Goal: Task Accomplishment & Management: Use online tool/utility

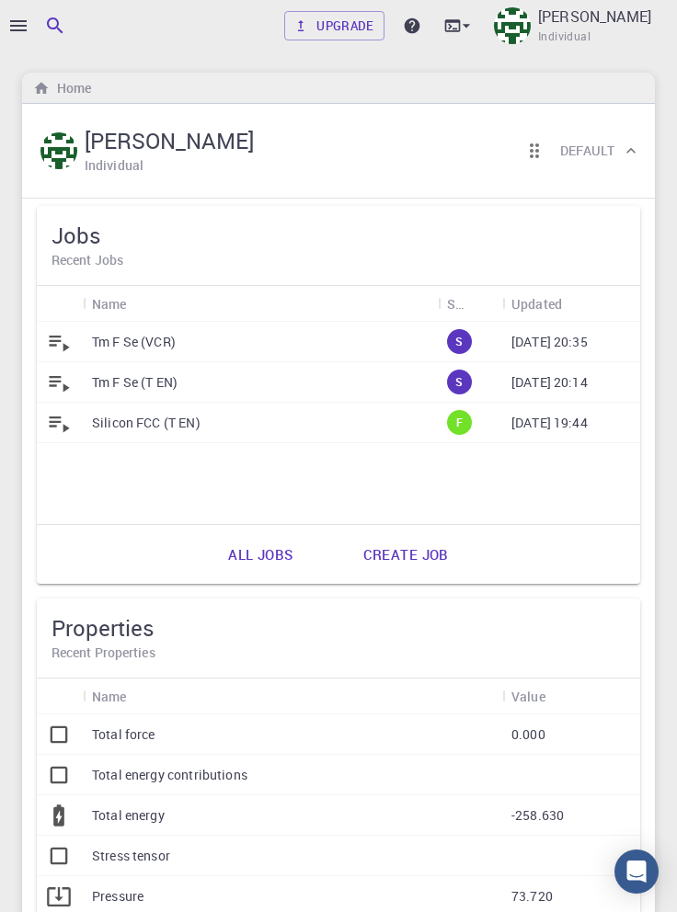
click at [574, 342] on p "08-16-2025 20:35" at bounding box center [549, 342] width 76 height 18
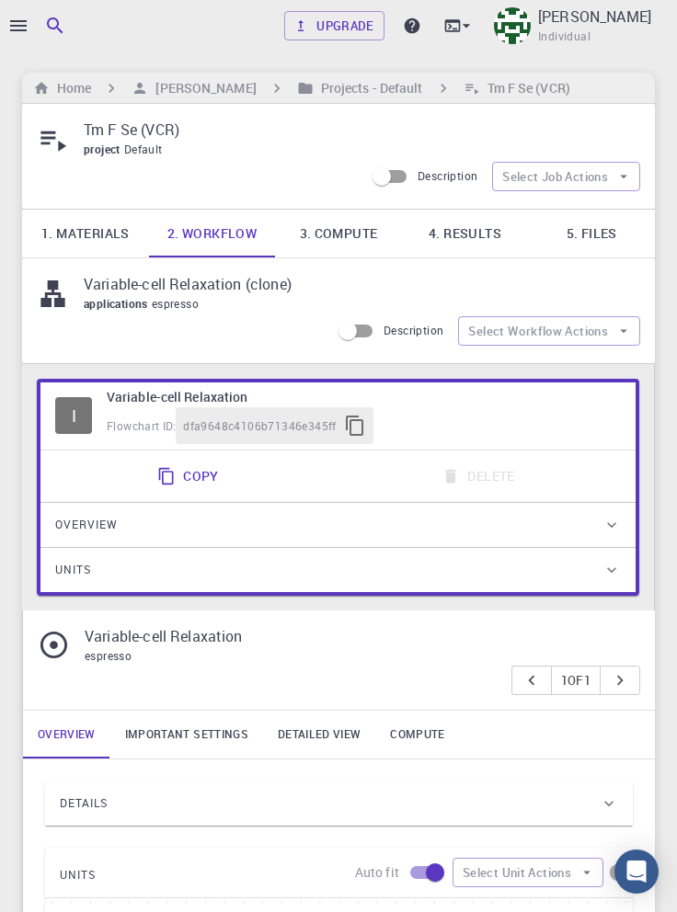
type input "/export/share/pseudo/f/gga/pbe/gbrv/1.4/us/f_pbe_gbrv_1.4.upf"
type input "/export/share/pseudo/se/gga/pbe/gbrv/1.0/us/se_pbe_gbrv_1.0.upf"
click at [493, 236] on link "4. Results" at bounding box center [465, 234] width 127 height 48
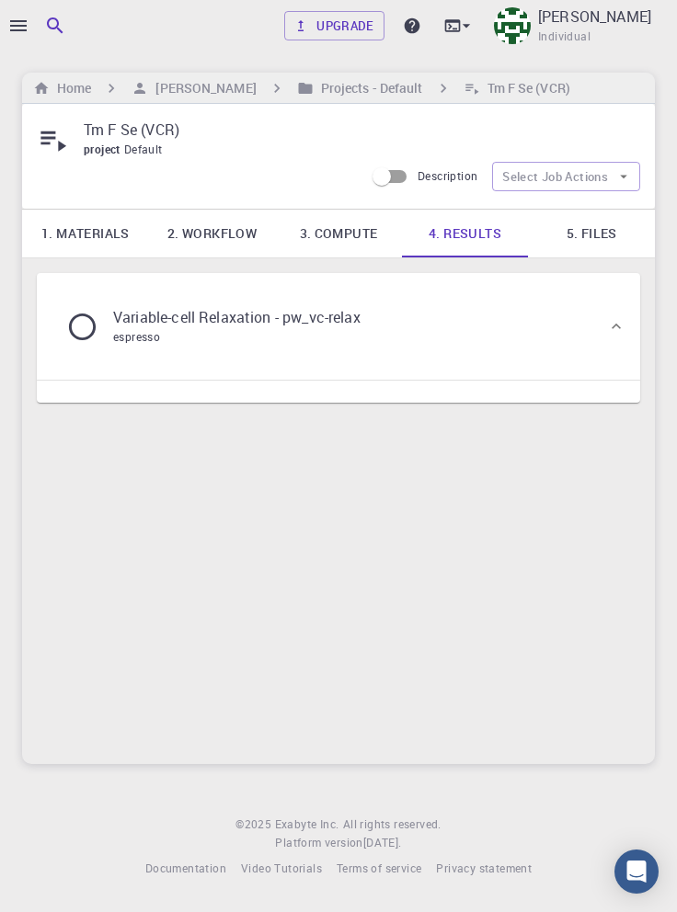
click at [597, 229] on link "5. Files" at bounding box center [591, 234] width 127 height 48
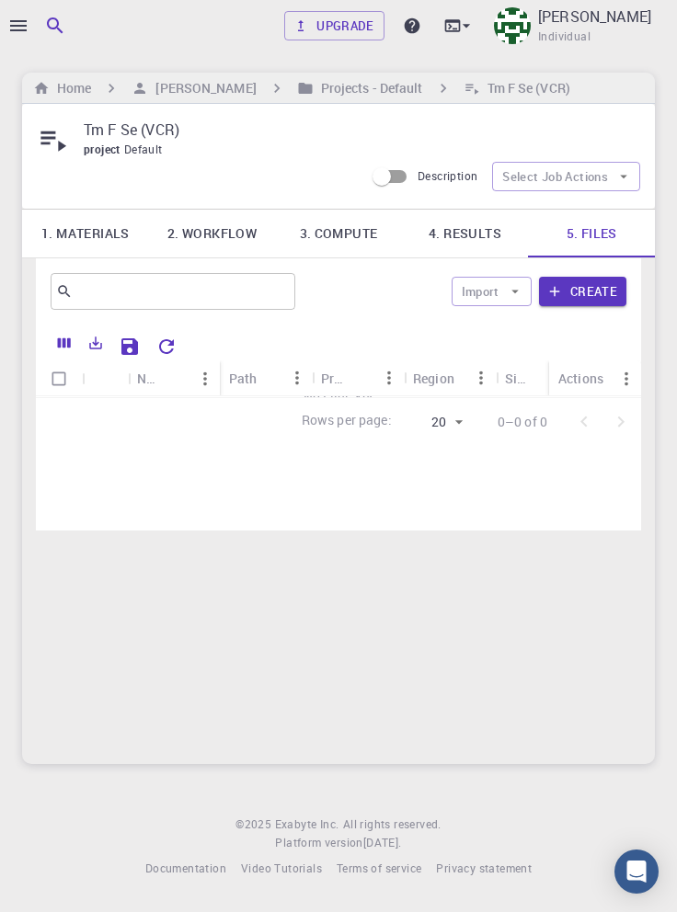
click at [487, 234] on link "4. Results" at bounding box center [465, 234] width 127 height 48
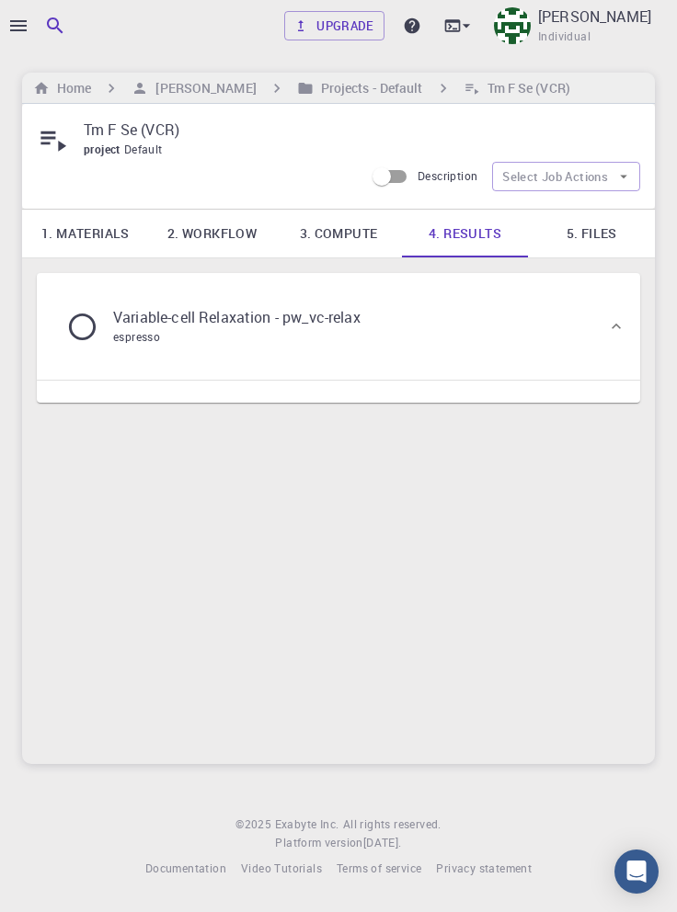
click at [325, 88] on h6 "Projects - Default" at bounding box center [367, 88] width 109 height 20
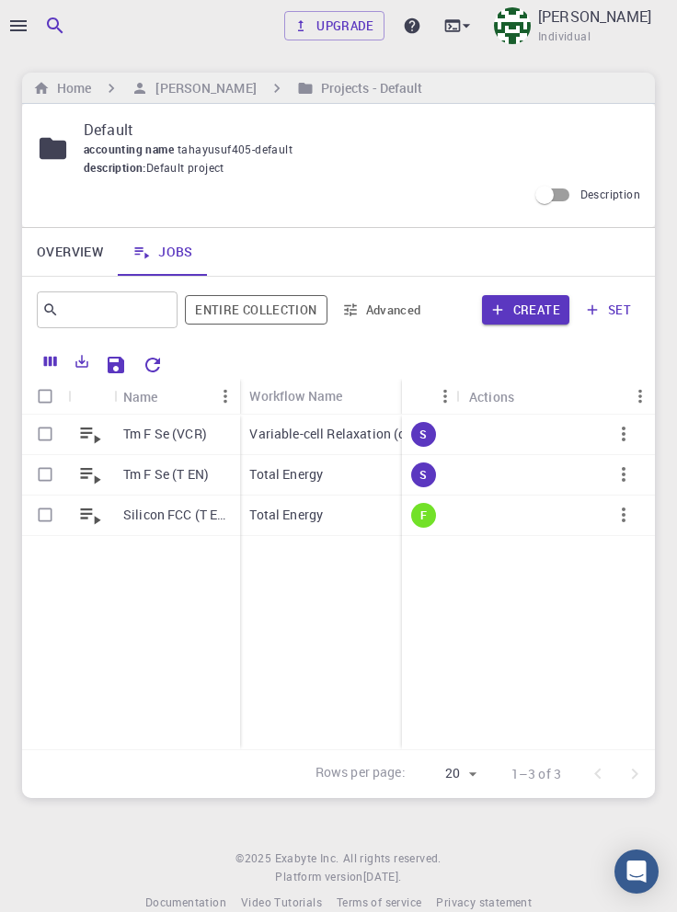
click at [186, 80] on h6 "[PERSON_NAME]" at bounding box center [202, 88] width 108 height 20
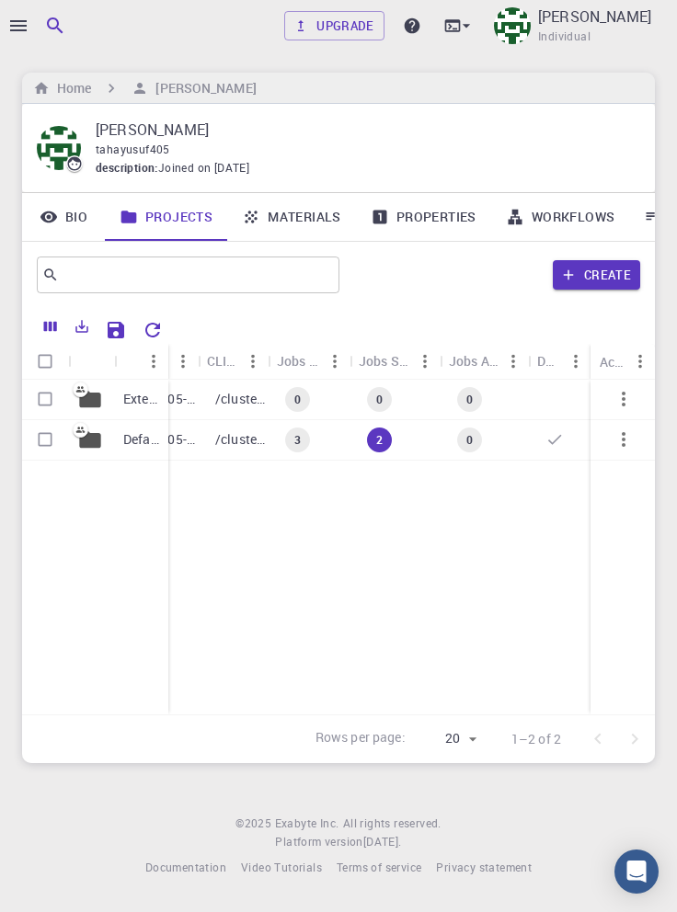
scroll to position [0, 204]
click at [623, 435] on icon "button" at bounding box center [623, 439] width 4 height 15
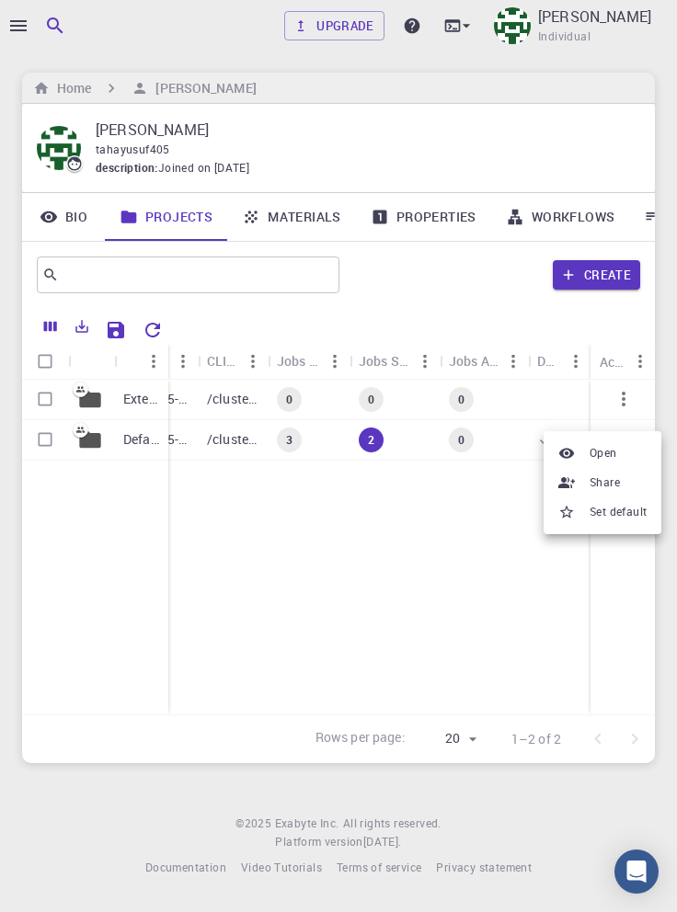
click at [492, 601] on div at bounding box center [338, 456] width 677 height 912
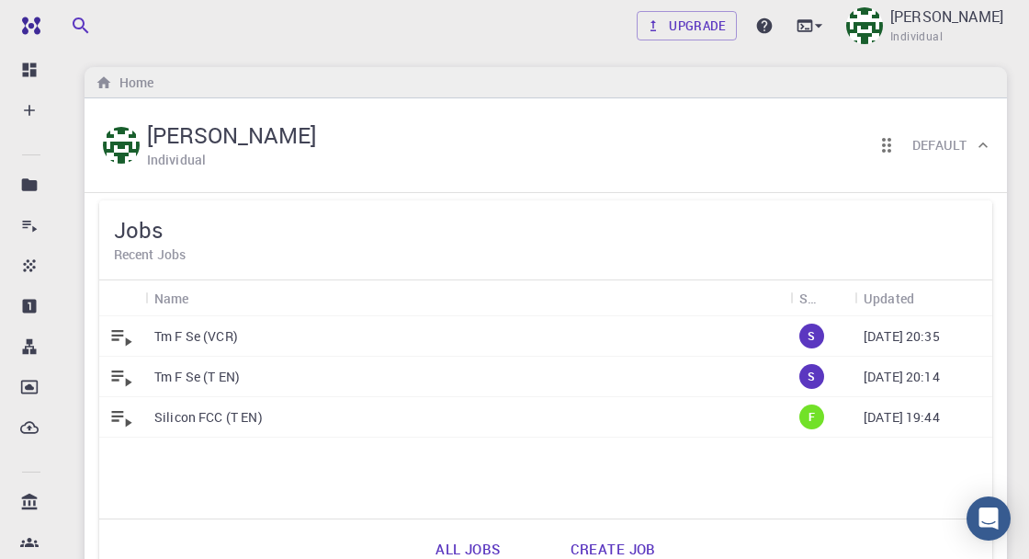
scroll to position [13, 0]
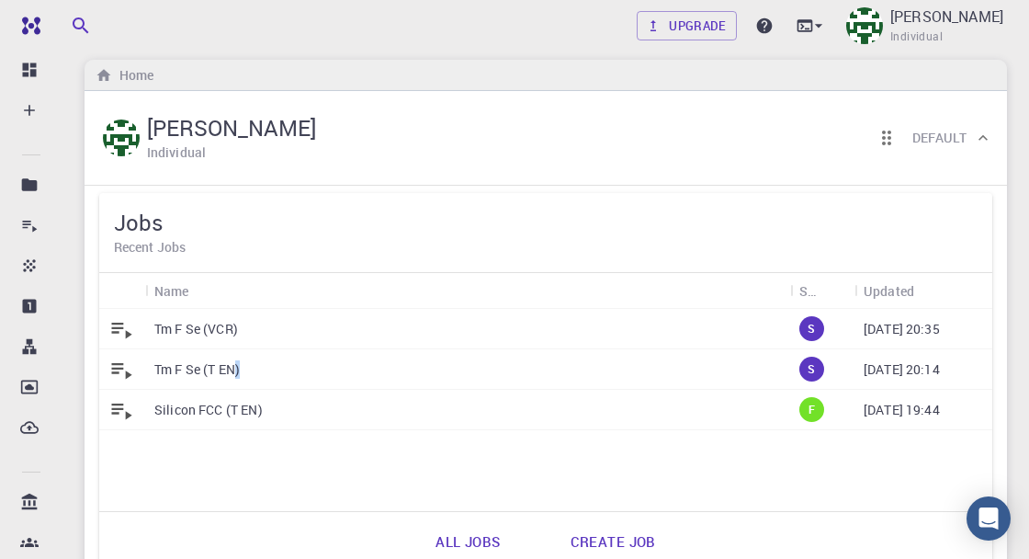
click at [470, 542] on link "All jobs" at bounding box center [467, 541] width 105 height 44
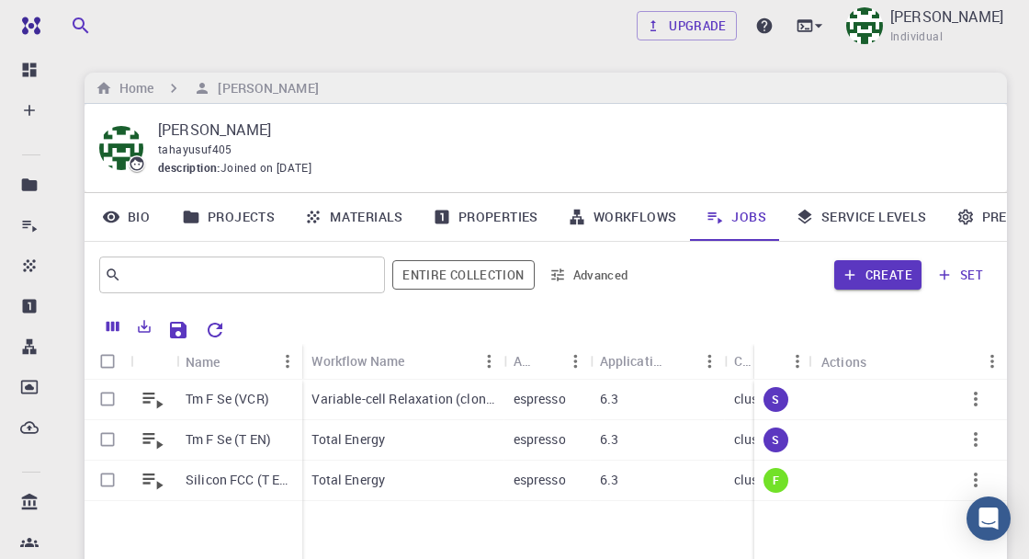
click at [976, 397] on icon "button" at bounding box center [976, 399] width 4 height 15
click at [983, 476] on span "Terminate" at bounding box center [973, 474] width 52 height 18
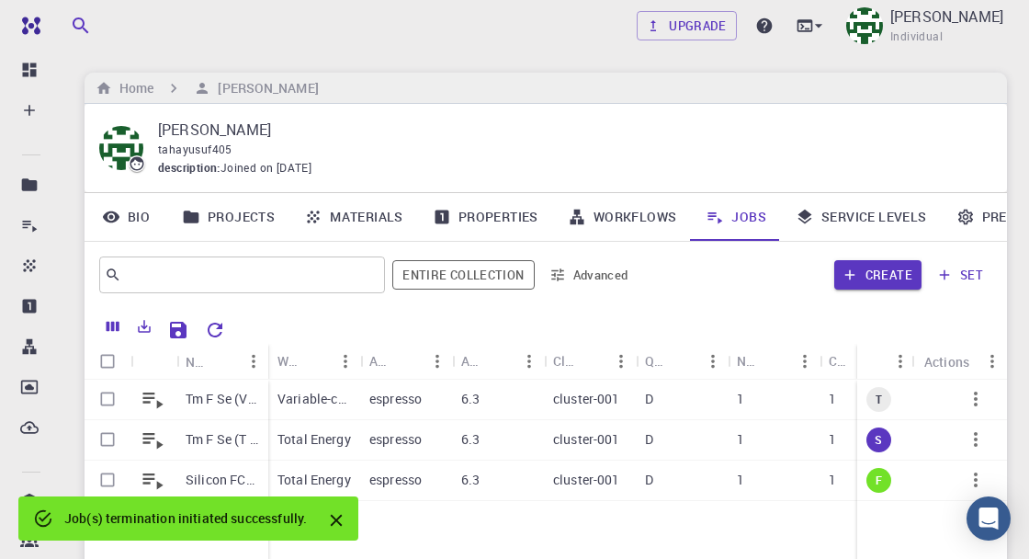
click at [976, 443] on icon "button" at bounding box center [976, 439] width 22 height 22
click at [980, 521] on span "Terminate" at bounding box center [973, 520] width 52 height 18
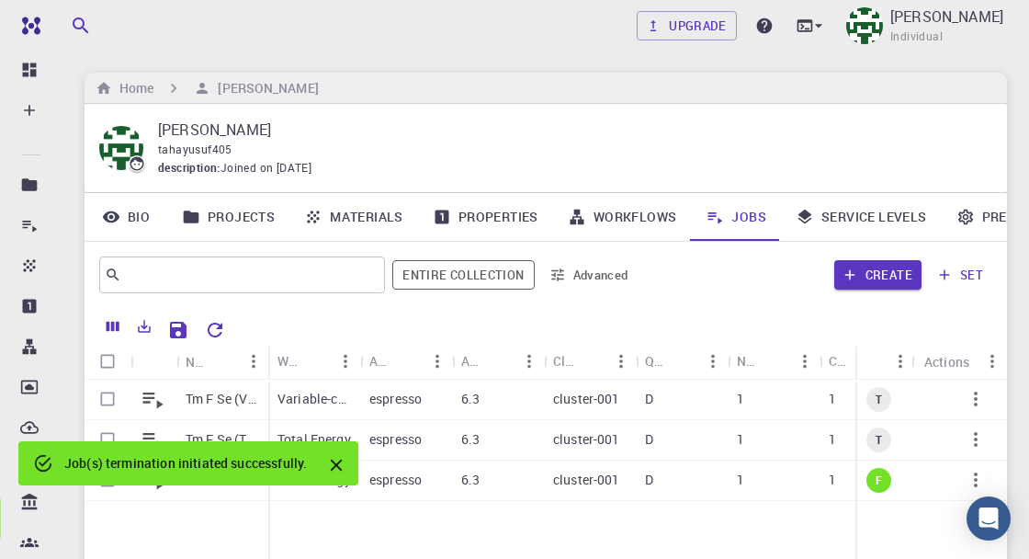
click at [104, 404] on input "Select row" at bounding box center [107, 398] width 35 height 35
checkbox input "true"
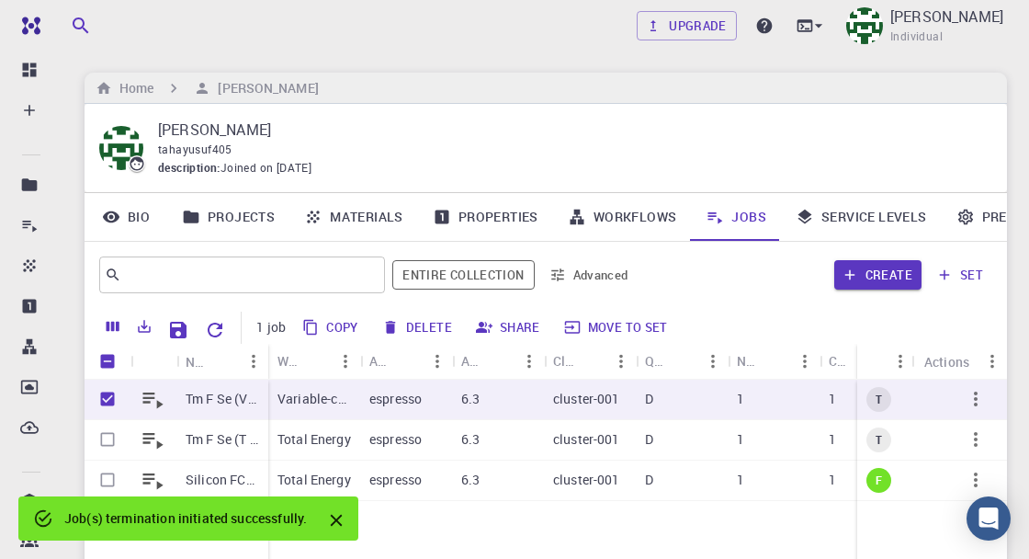
click at [110, 437] on input "Select row" at bounding box center [107, 439] width 35 height 35
checkbox input "true"
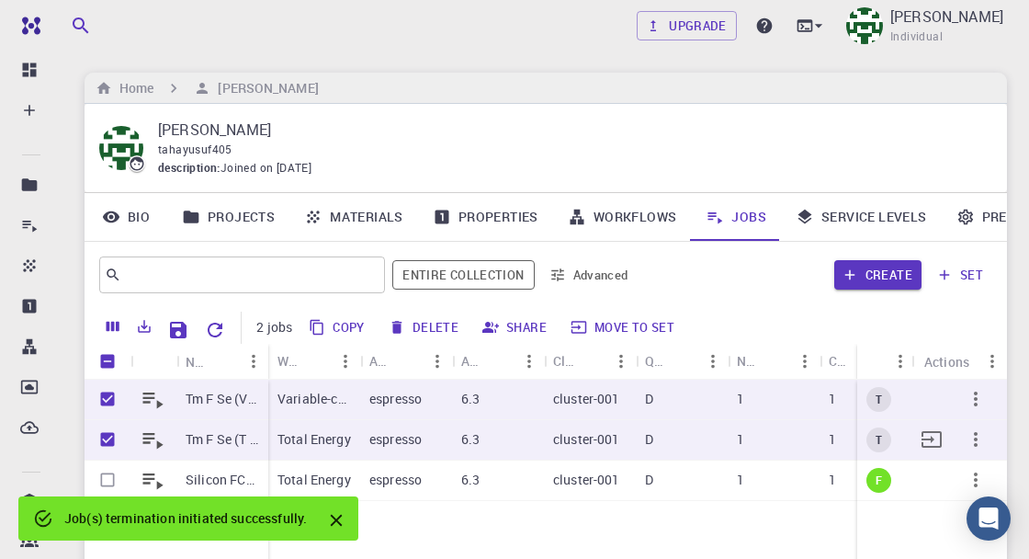
click at [441, 324] on button "Delete" at bounding box center [424, 327] width 83 height 29
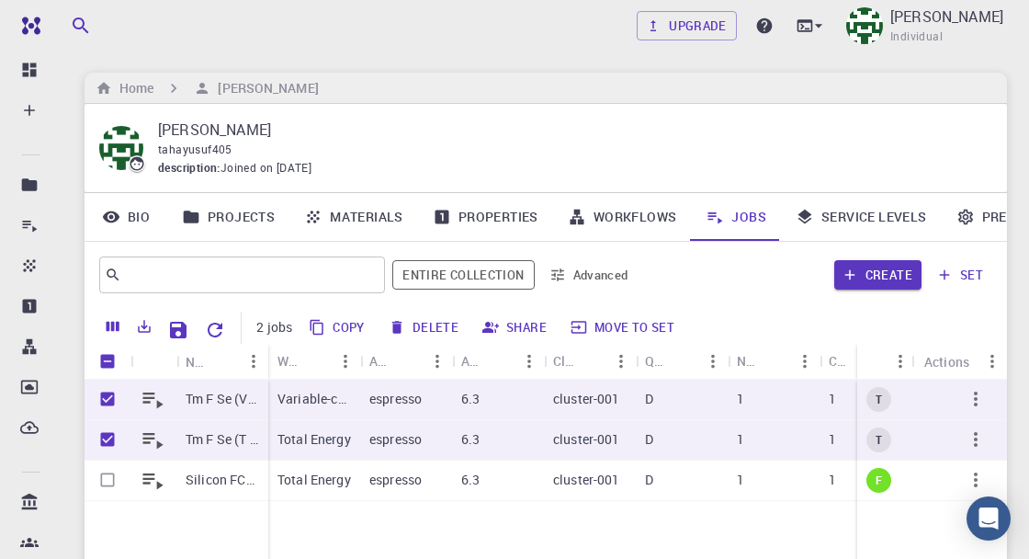
checkbox input "false"
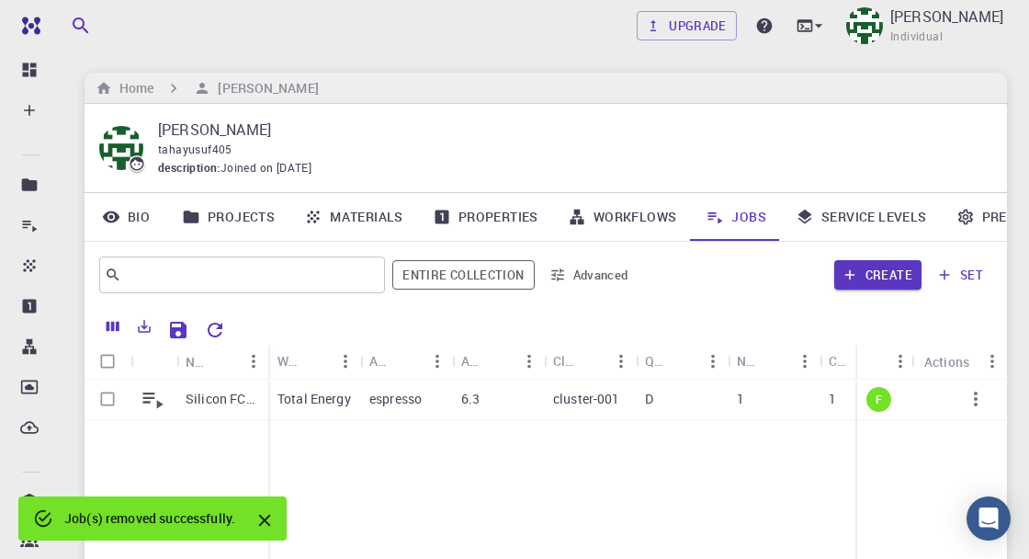
click at [31, 105] on icon at bounding box center [29, 110] width 18 height 18
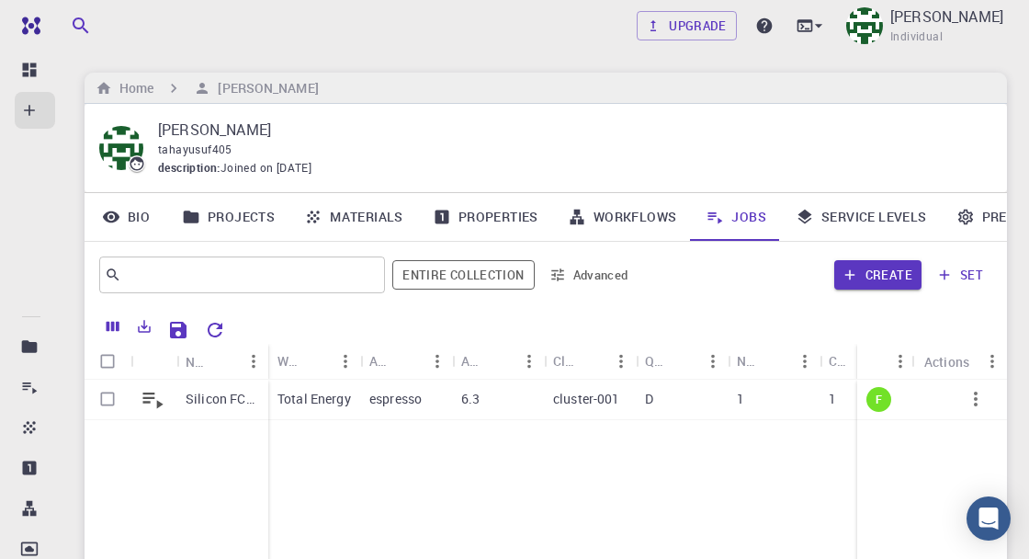
click at [29, 110] on icon at bounding box center [29, 110] width 11 height 11
click at [31, 110] on icon at bounding box center [29, 110] width 11 height 11
click at [29, 114] on icon at bounding box center [29, 110] width 11 height 11
click at [65, 203] on div "Upgrade Taha Yusuf Individual Home Taha Yusuf Taha Yusuf tahayusuf405 descripti…" at bounding box center [546, 422] width 967 height 845
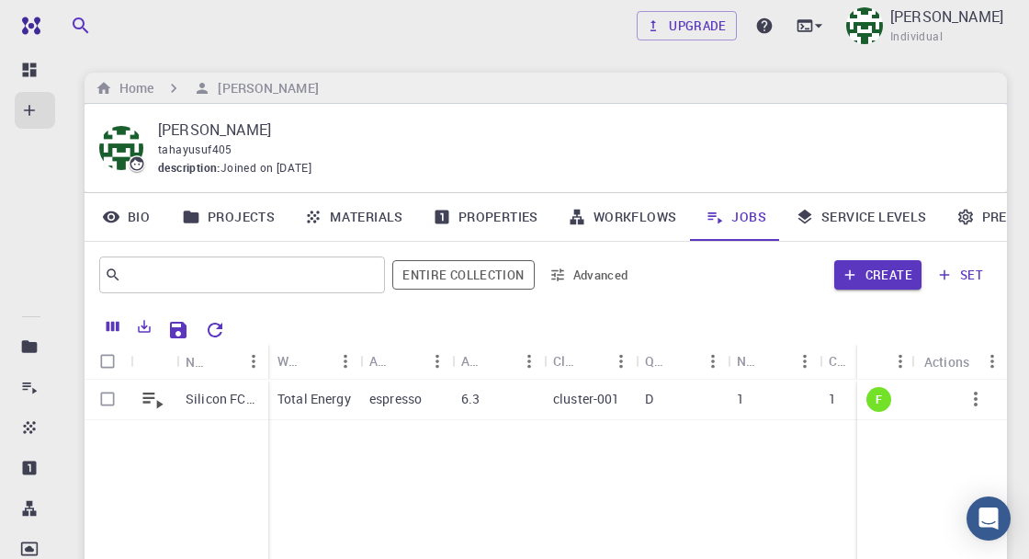
click at [31, 109] on icon at bounding box center [29, 110] width 11 height 11
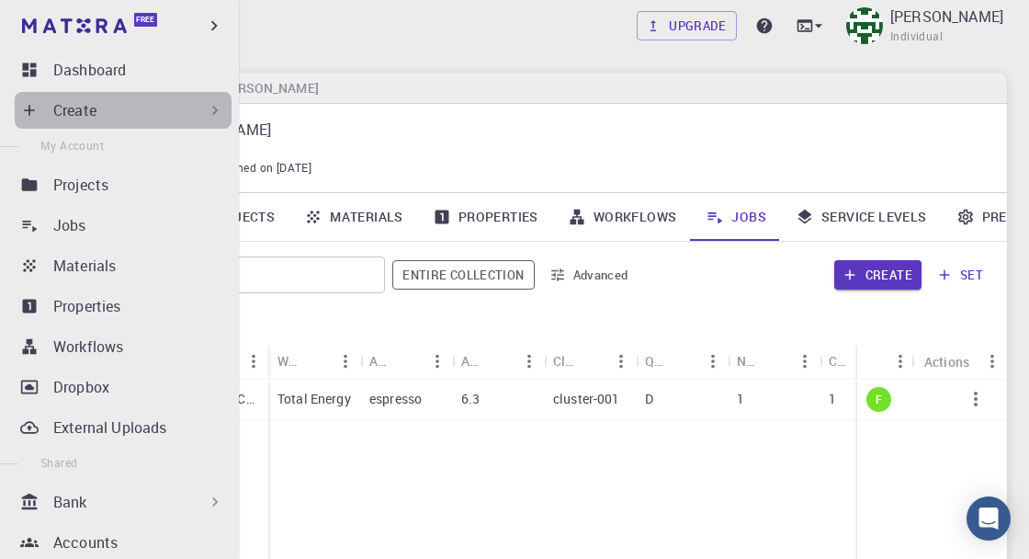
click at [214, 110] on icon at bounding box center [215, 110] width 18 height 18
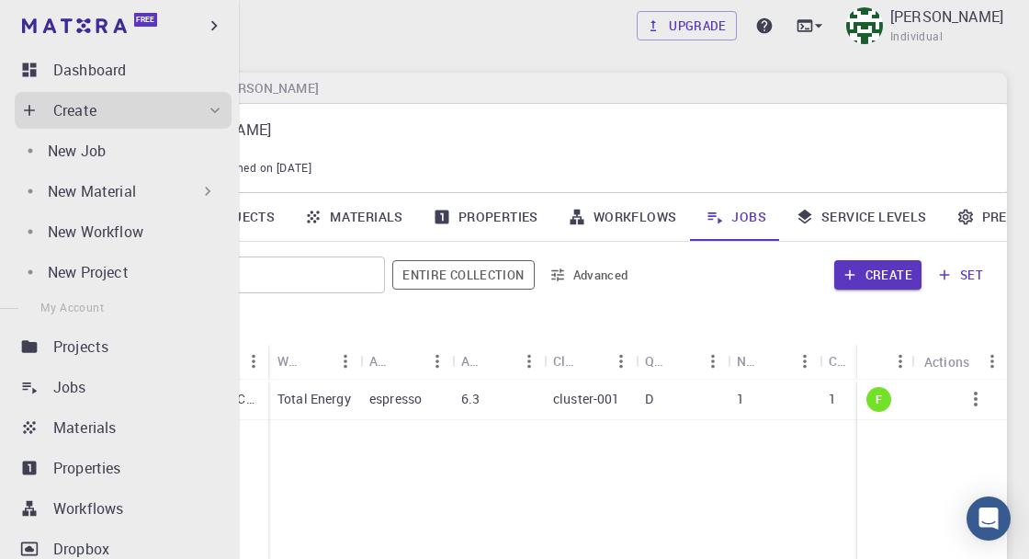
click at [144, 156] on div "New Job" at bounding box center [136, 151] width 176 height 22
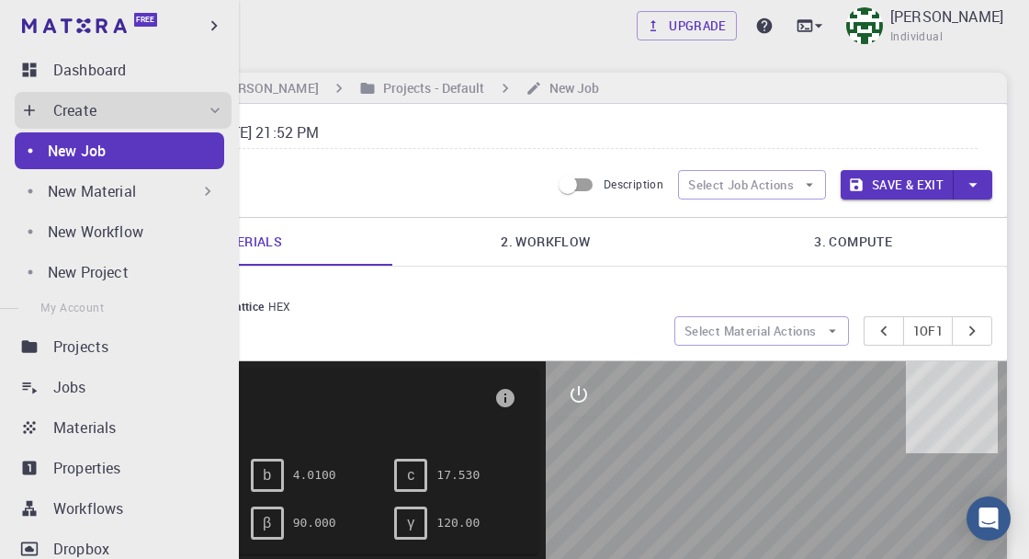
click at [447, 36] on div "Upgrade Taha Yusuf Individual" at bounding box center [546, 26] width 967 height 48
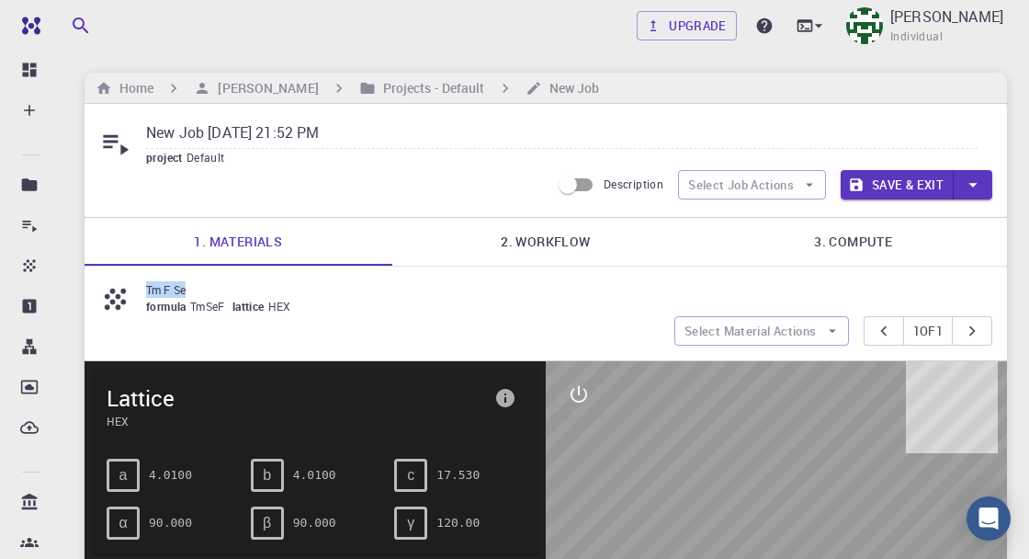
copy p "Tm F Se"
click at [221, 138] on input "New Job Aug 16, 2025, 21:52 PM" at bounding box center [562, 134] width 832 height 30
click at [383, 134] on input "New Job Aug 16, 2025, 21:52 PM" at bounding box center [562, 134] width 832 height 30
type input "New"
paste input "Tm F Se"
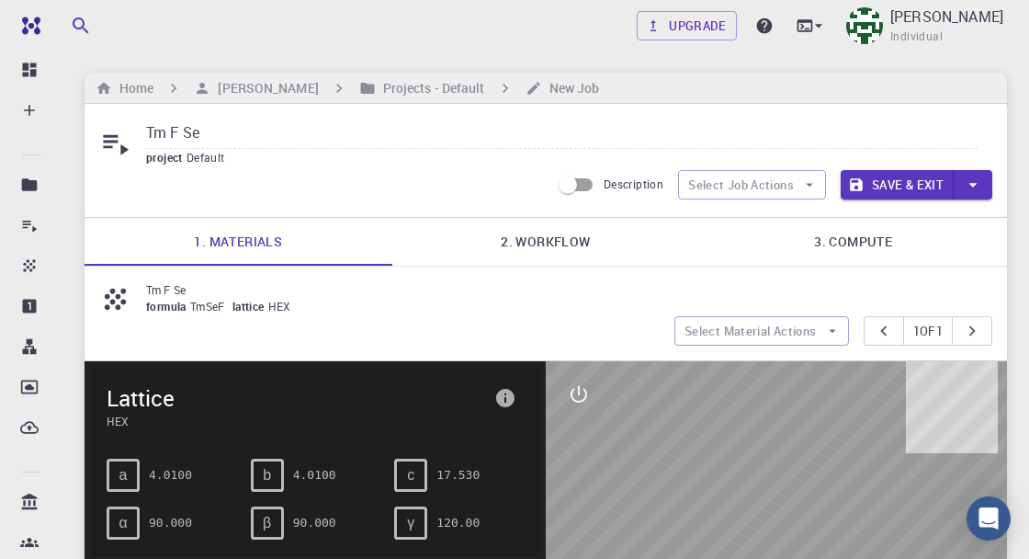
click at [896, 126] on input "Tm F Se" at bounding box center [562, 134] width 832 height 30
click at [1004, 98] on div "Home Taha Yusuf Projects - Default New Job" at bounding box center [546, 88] width 923 height 31
click at [573, 241] on link "2. Workflow" at bounding box center [546, 242] width 308 height 48
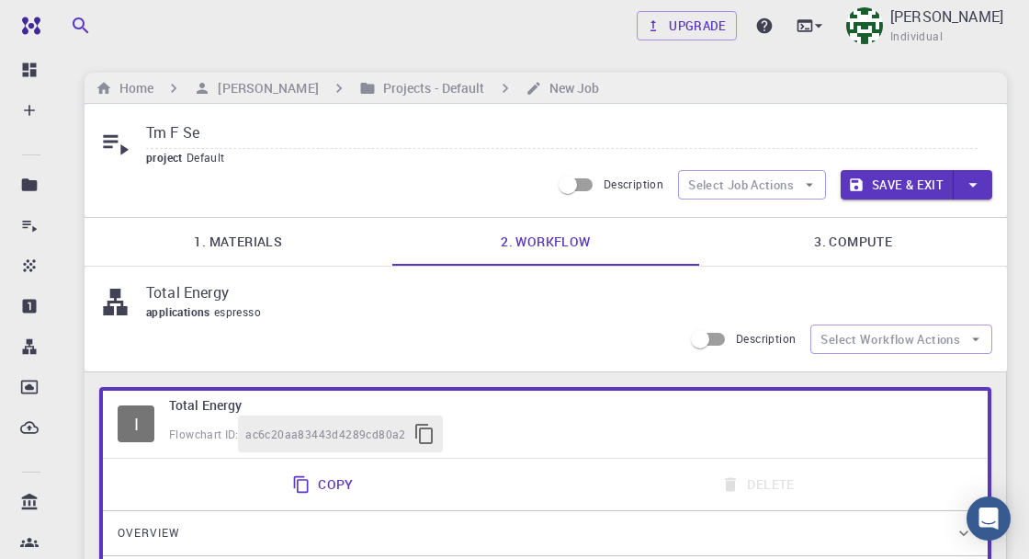
click at [283, 127] on input "Tm F Se" at bounding box center [562, 134] width 832 height 30
type input "Tm F Se (T EN)"
click at [863, 100] on div "Home Taha Yusuf Projects - Default New Job" at bounding box center [546, 88] width 923 height 31
click at [878, 255] on link "3. Compute" at bounding box center [853, 242] width 308 height 48
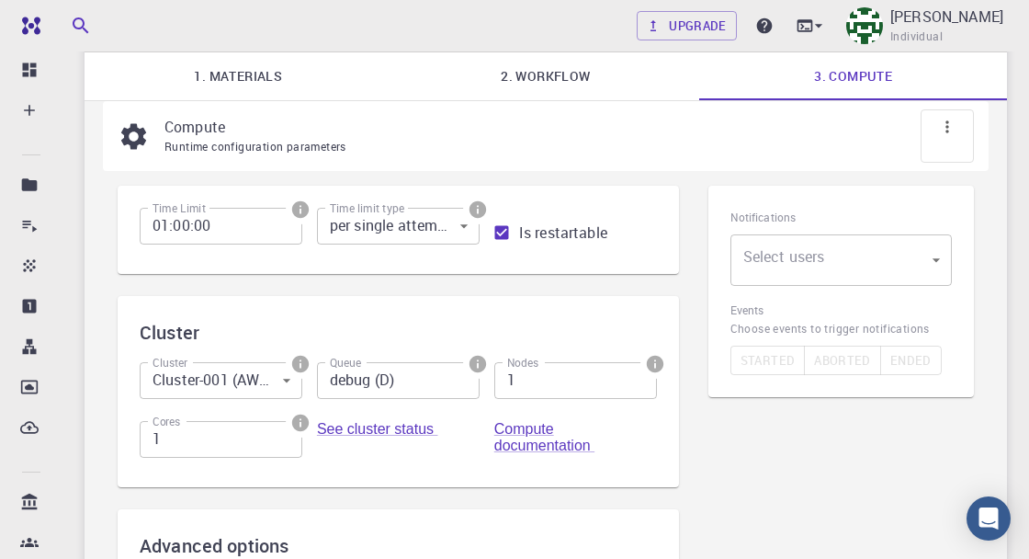
scroll to position [172, 0]
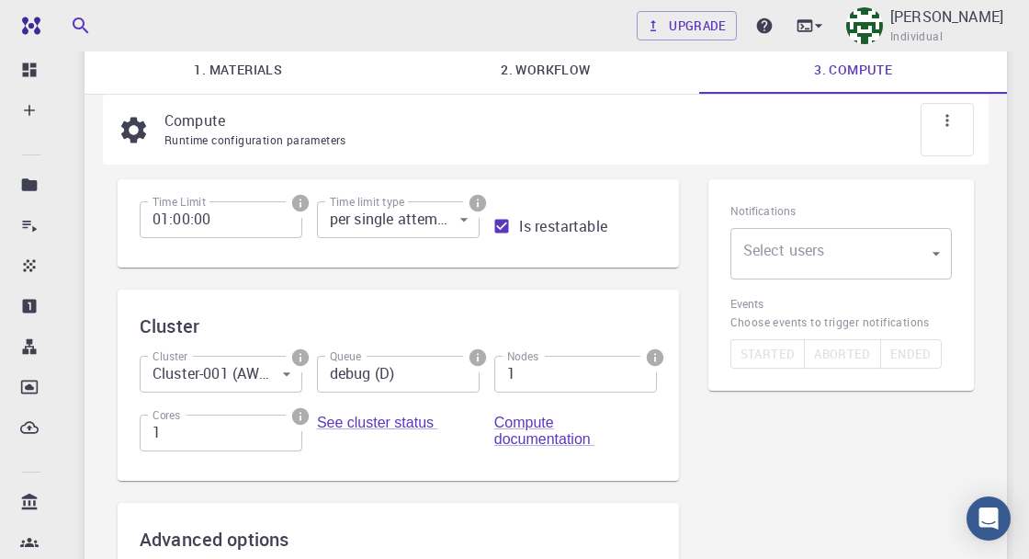
click at [926, 256] on body "Free Dashboard Create New Job New Material Create Material Upload File Import f…" at bounding box center [514, 355] width 1029 height 1055
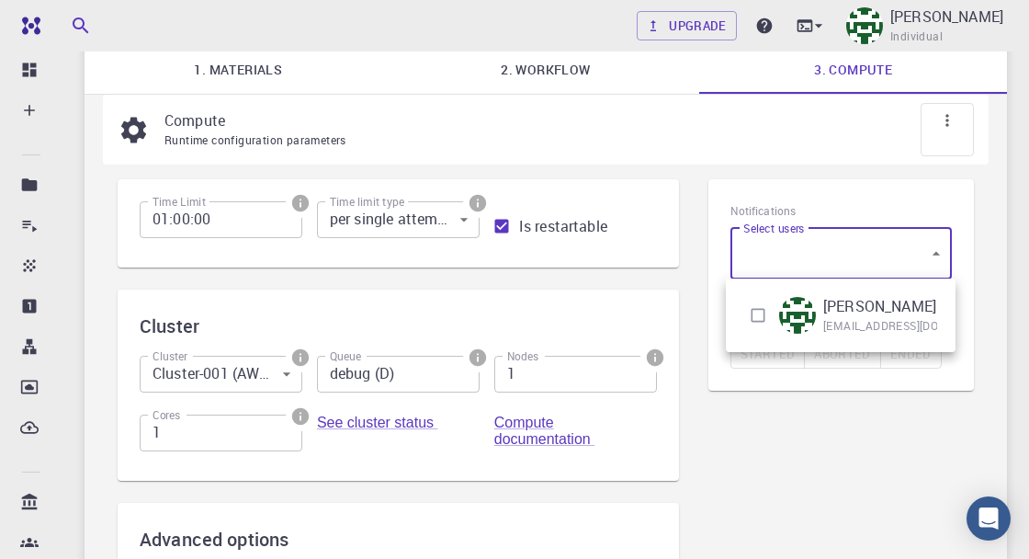
click at [760, 312] on input "checkbox" at bounding box center [758, 315] width 35 height 35
checkbox input "true"
type input "[object Object]"
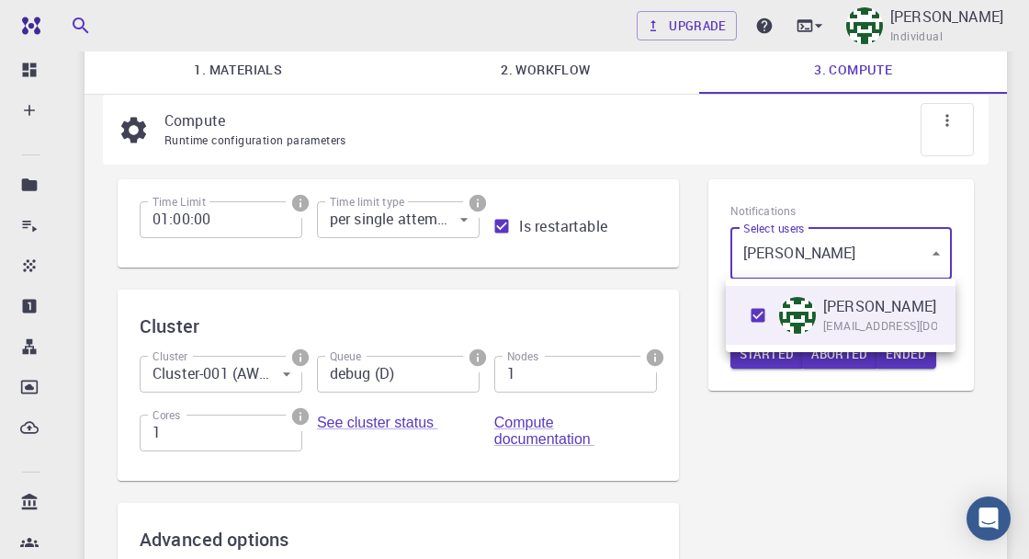
click at [954, 443] on div at bounding box center [514, 279] width 1029 height 559
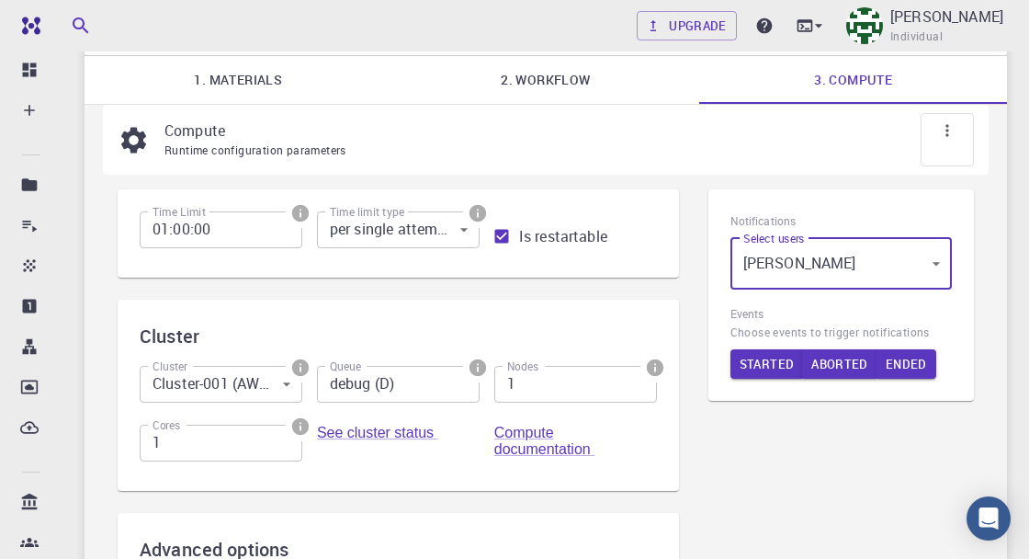
scroll to position [0, 0]
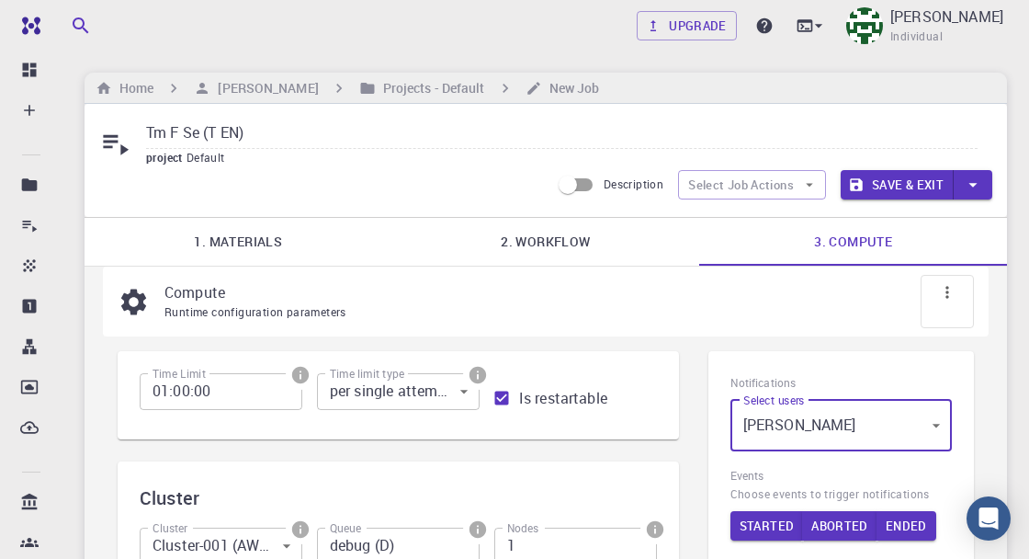
click at [915, 188] on button "Save & Exit" at bounding box center [897, 184] width 113 height 29
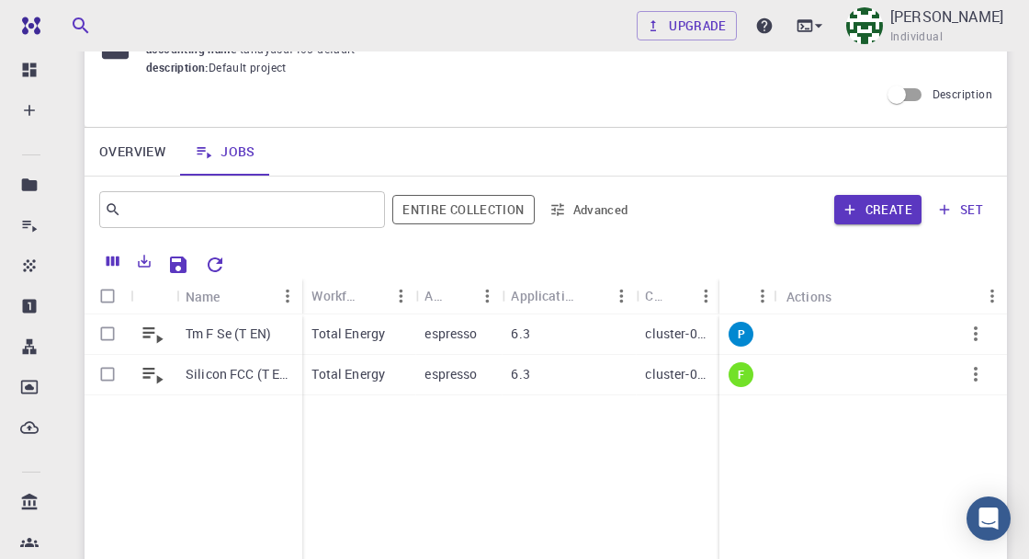
scroll to position [105, 0]
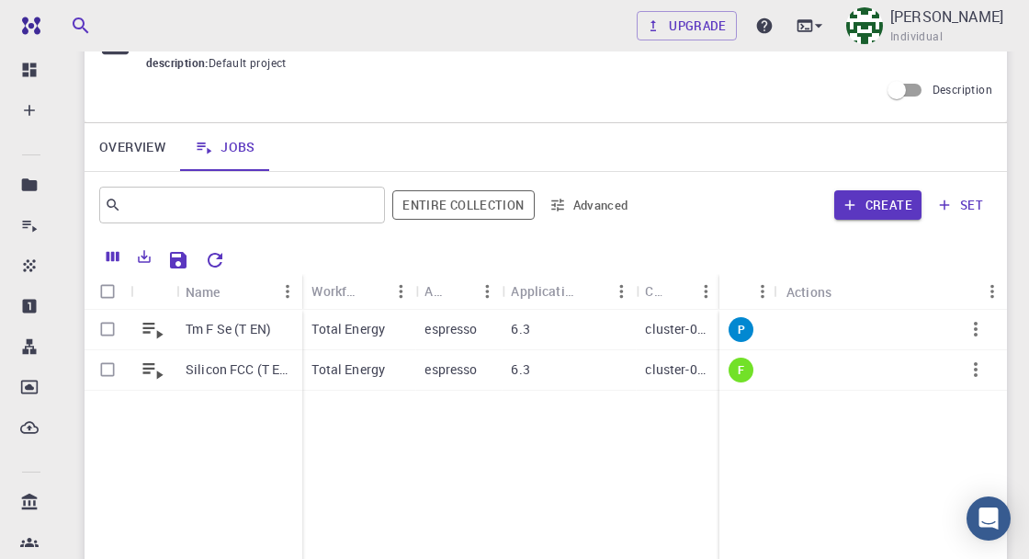
click at [976, 331] on icon "button" at bounding box center [976, 329] width 4 height 15
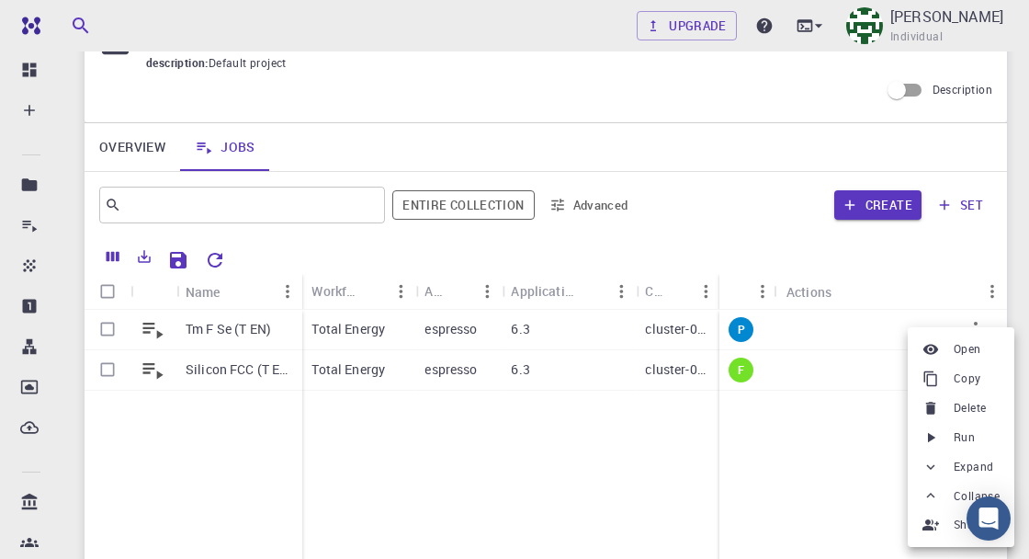
click at [965, 441] on span "Run" at bounding box center [964, 437] width 21 height 18
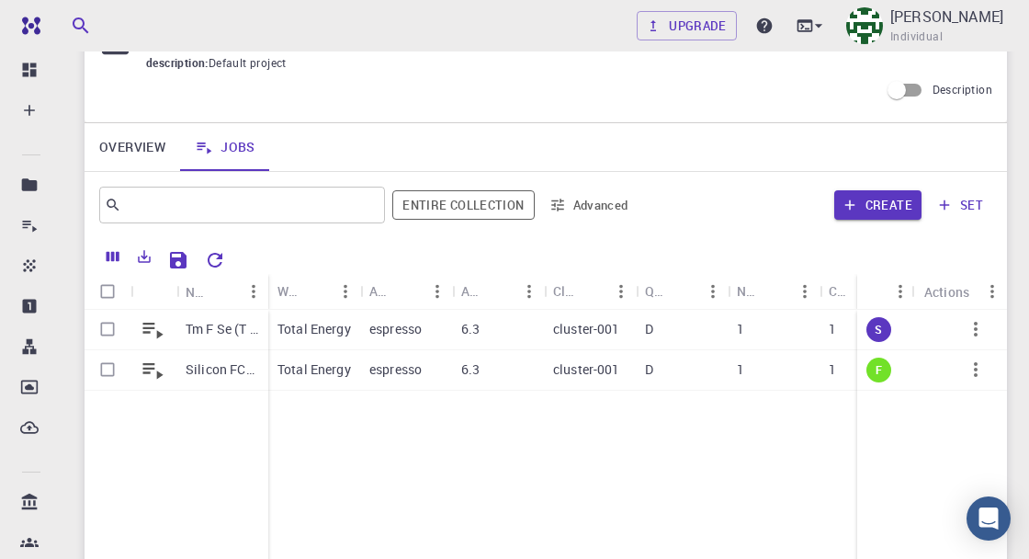
click at [222, 328] on p "Tm F Se (T EN)" at bounding box center [223, 329] width 74 height 18
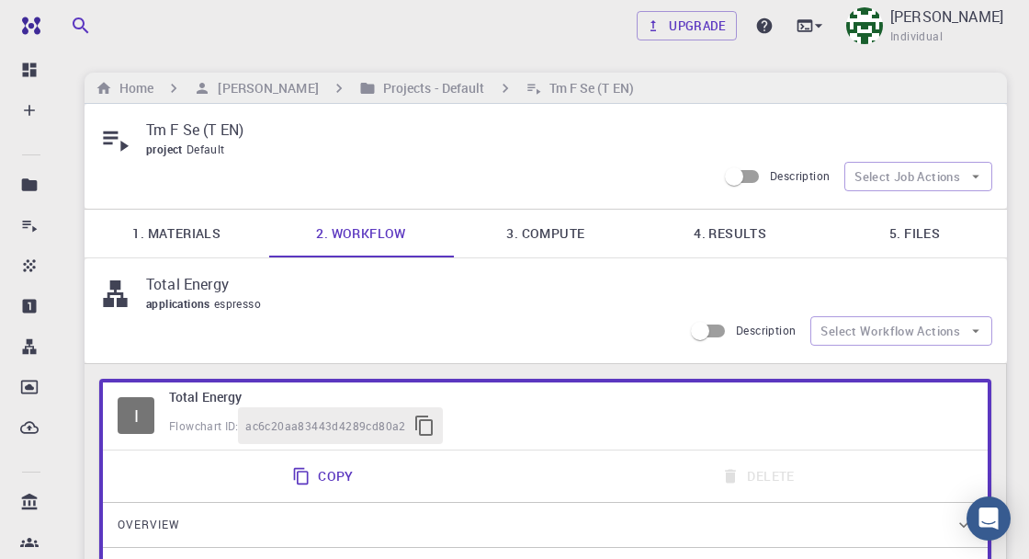
click at [169, 240] on link "1. Materials" at bounding box center [177, 234] width 185 height 48
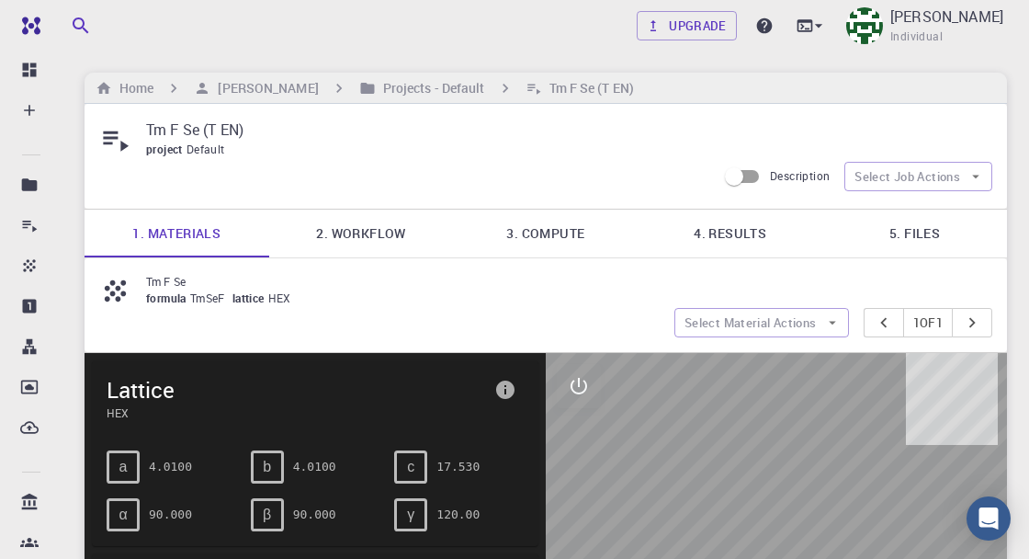
click at [368, 225] on link "2. Workflow" at bounding box center [361, 234] width 185 height 48
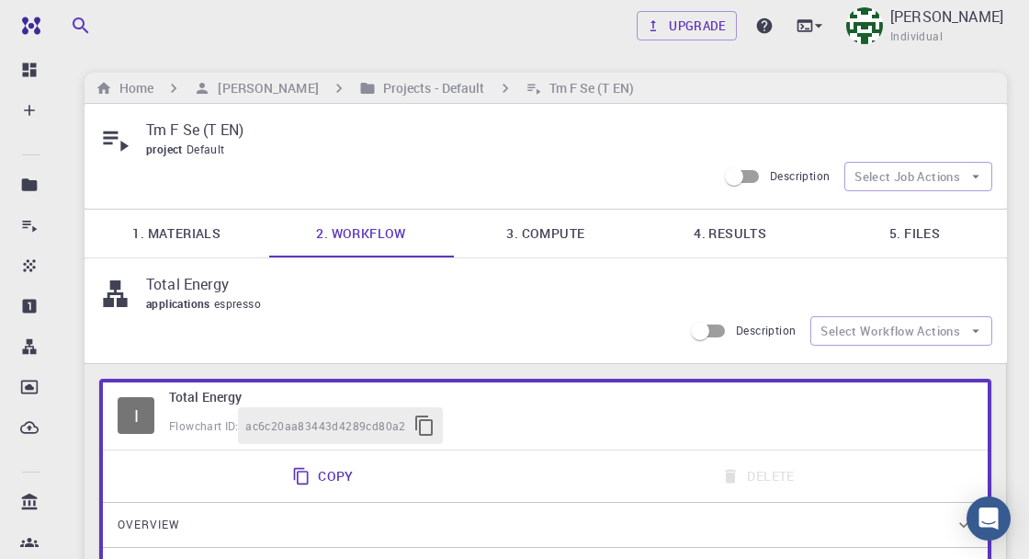
click at [554, 228] on link "3. Compute" at bounding box center [546, 234] width 185 height 48
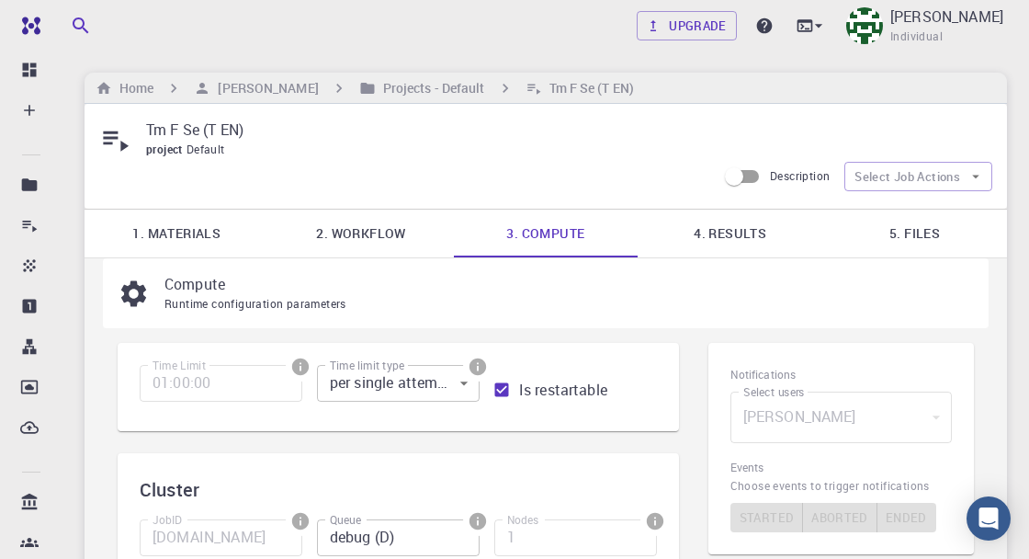
click at [740, 226] on link "4. Results" at bounding box center [730, 234] width 185 height 48
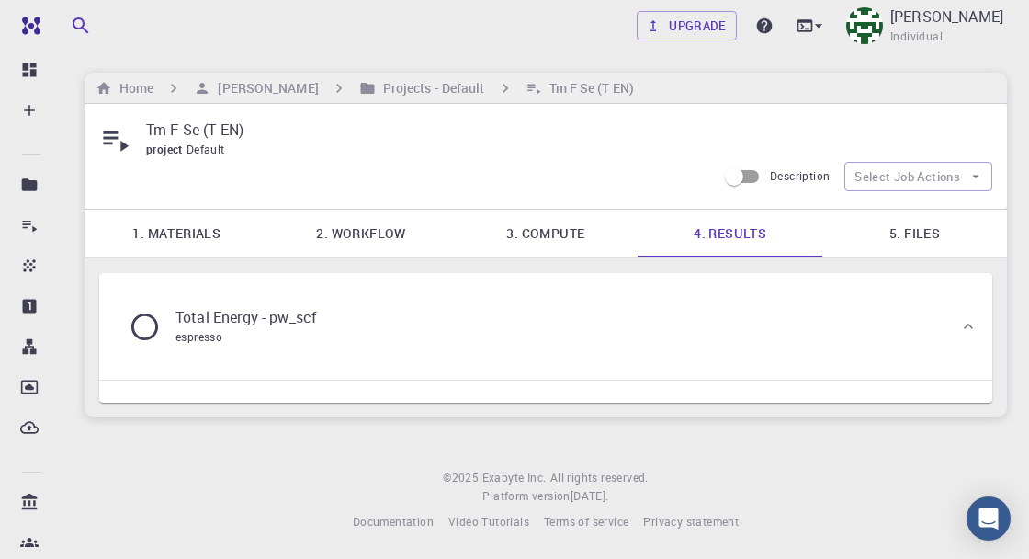
click at [924, 225] on link "5. Files" at bounding box center [915, 234] width 185 height 48
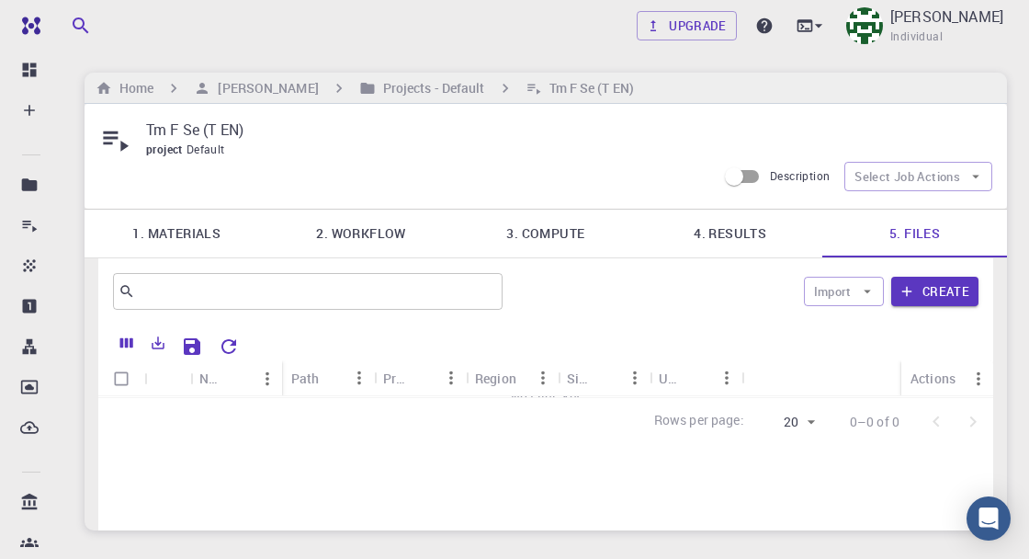
click at [243, 80] on h6 "[PERSON_NAME]" at bounding box center [264, 88] width 108 height 20
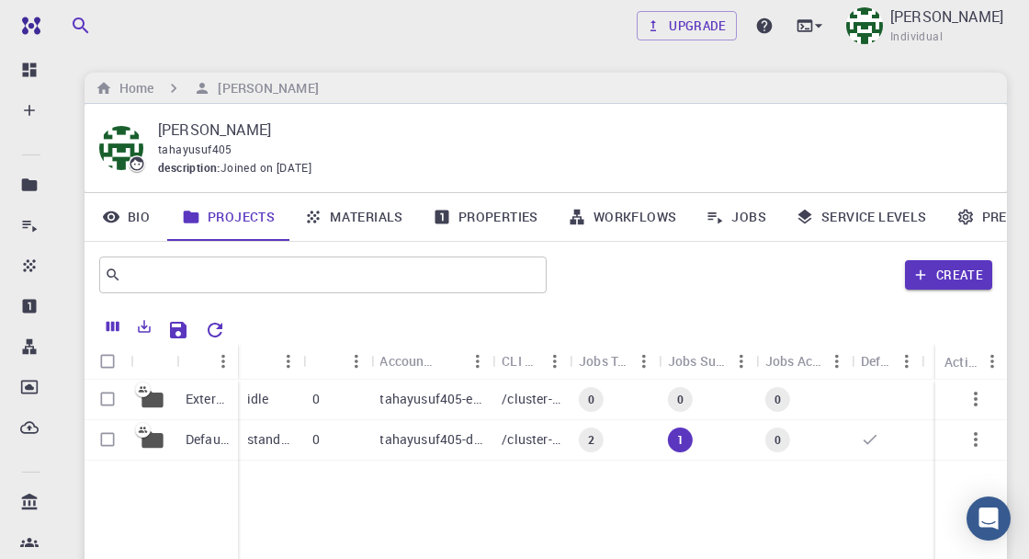
click at [200, 442] on p "Default" at bounding box center [207, 439] width 43 height 18
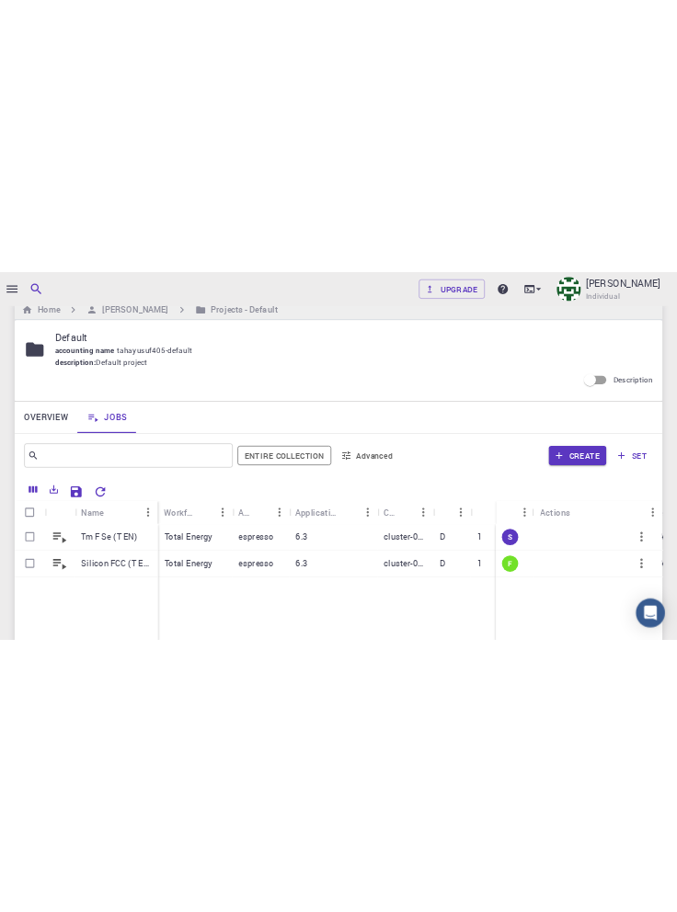
scroll to position [29, 0]
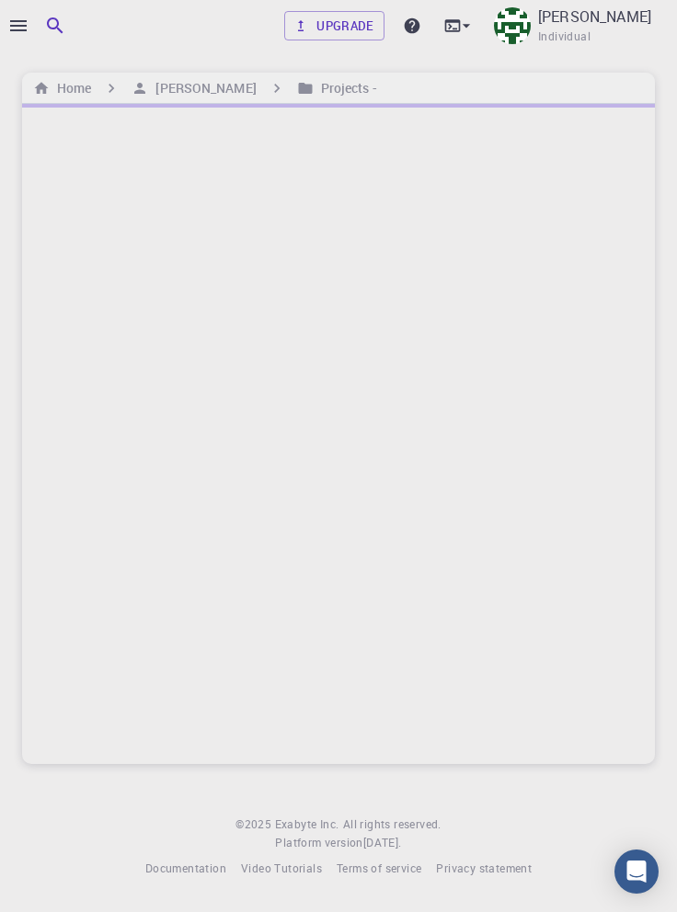
scroll to position [29, 0]
